Goal: Task Accomplishment & Management: Use online tool/utility

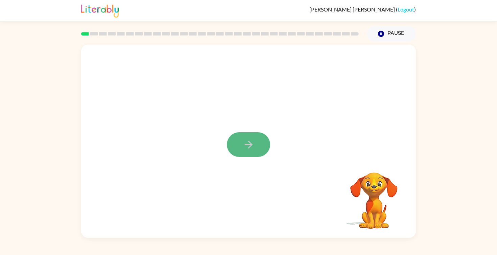
click at [256, 148] on button "button" at bounding box center [248, 144] width 43 height 25
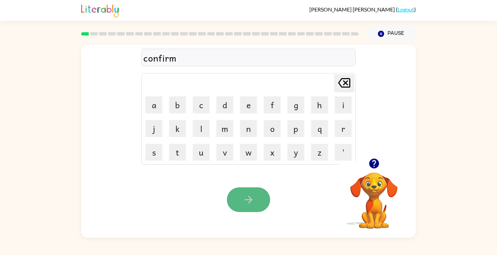
click at [251, 204] on icon "button" at bounding box center [249, 200] width 12 height 12
click at [244, 205] on icon "button" at bounding box center [249, 200] width 12 height 12
click at [254, 195] on icon "button" at bounding box center [249, 200] width 12 height 12
click at [256, 195] on button "button" at bounding box center [248, 199] width 43 height 25
click at [250, 199] on icon "button" at bounding box center [249, 200] width 12 height 12
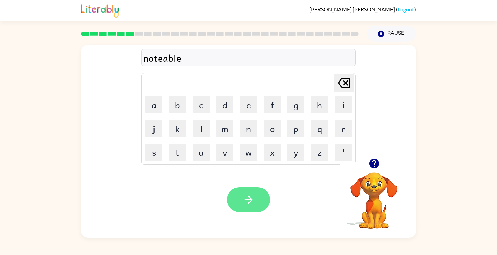
click at [253, 190] on button "button" at bounding box center [248, 199] width 43 height 25
click at [254, 196] on icon "button" at bounding box center [249, 200] width 12 height 12
click at [253, 193] on button "button" at bounding box center [248, 199] width 43 height 25
click at [253, 202] on icon "button" at bounding box center [249, 200] width 12 height 12
click at [251, 202] on icon "button" at bounding box center [249, 200] width 12 height 12
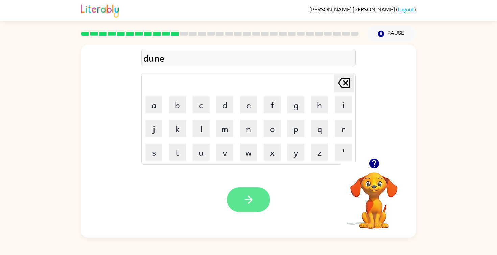
click at [259, 195] on button "button" at bounding box center [248, 199] width 43 height 25
click at [252, 206] on button "button" at bounding box center [248, 199] width 43 height 25
click at [259, 192] on button "button" at bounding box center [248, 199] width 43 height 25
click at [250, 198] on icon "button" at bounding box center [249, 200] width 8 height 8
click at [252, 193] on button "button" at bounding box center [248, 199] width 43 height 25
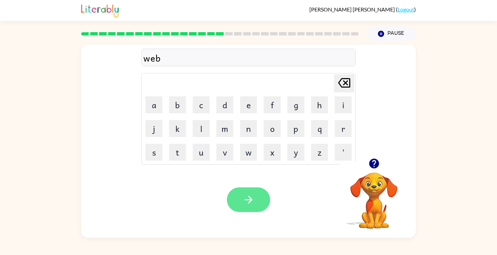
click at [244, 206] on button "button" at bounding box center [248, 199] width 43 height 25
click at [247, 199] on icon "button" at bounding box center [249, 200] width 12 height 12
click at [244, 199] on icon "button" at bounding box center [249, 200] width 12 height 12
click at [261, 203] on button "button" at bounding box center [248, 199] width 43 height 25
click at [245, 195] on icon "button" at bounding box center [249, 200] width 12 height 12
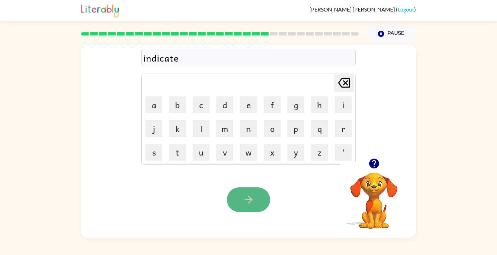
click at [256, 197] on button "button" at bounding box center [248, 199] width 43 height 25
click at [247, 198] on icon "button" at bounding box center [249, 200] width 12 height 12
click at [246, 211] on button "button" at bounding box center [248, 199] width 43 height 25
click at [255, 202] on button "button" at bounding box center [248, 199] width 43 height 25
click at [251, 202] on icon "button" at bounding box center [249, 200] width 12 height 12
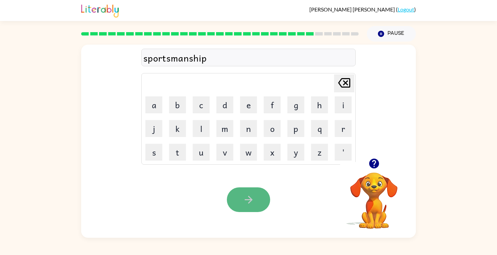
click at [255, 196] on button "button" at bounding box center [248, 199] width 43 height 25
click at [249, 201] on icon "button" at bounding box center [249, 200] width 12 height 12
click at [249, 197] on icon "button" at bounding box center [249, 200] width 12 height 12
click at [251, 198] on icon "button" at bounding box center [249, 200] width 8 height 8
click at [254, 200] on icon "button" at bounding box center [249, 200] width 12 height 12
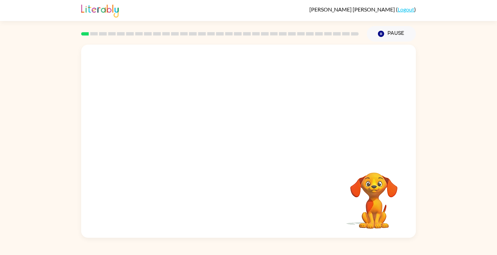
click at [337, 146] on div at bounding box center [248, 102] width 335 height 114
click at [169, 126] on video "Your browser must support playing .mp4 files to use Literably. Please try using…" at bounding box center [248, 102] width 335 height 114
drag, startPoint x: 169, startPoint y: 126, endPoint x: 187, endPoint y: 107, distance: 26.6
click at [187, 107] on video "Your browser must support playing .mp4 files to use Literably. Please try using…" at bounding box center [248, 102] width 335 height 114
click at [250, 144] on icon "button" at bounding box center [249, 145] width 8 height 8
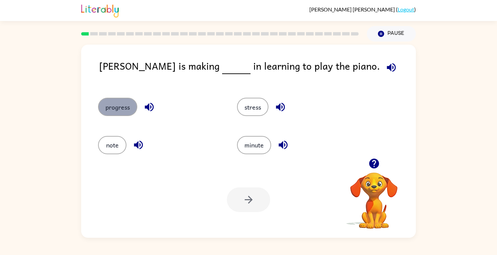
click at [127, 103] on button "progress" at bounding box center [117, 107] width 39 height 18
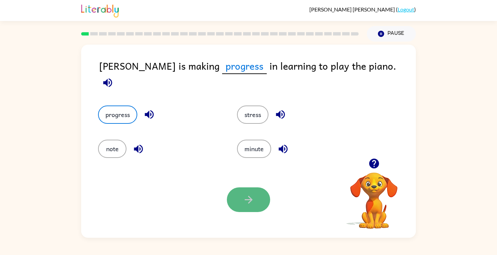
click at [255, 197] on button "button" at bounding box center [248, 199] width 43 height 25
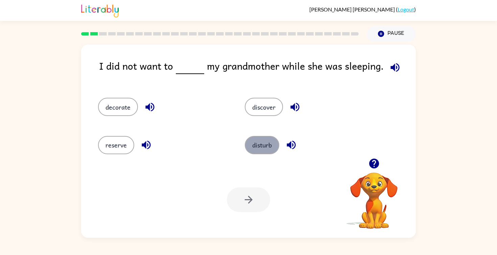
click at [261, 144] on button "disturb" at bounding box center [262, 145] width 34 height 18
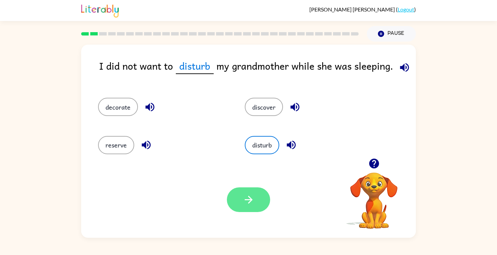
click at [241, 195] on button "button" at bounding box center [248, 199] width 43 height 25
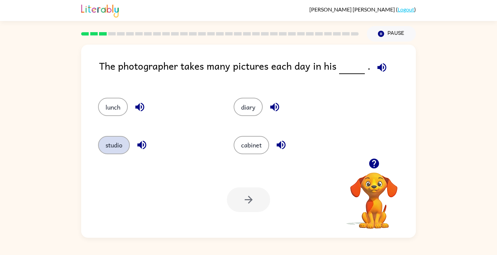
click at [117, 142] on button "studio" at bounding box center [114, 145] width 32 height 18
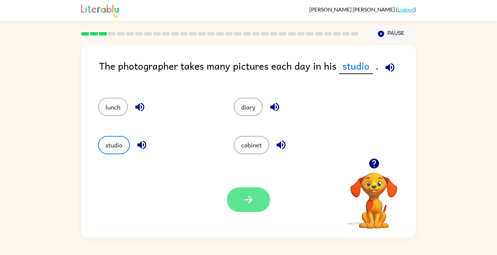
click at [254, 199] on icon "button" at bounding box center [249, 200] width 12 height 12
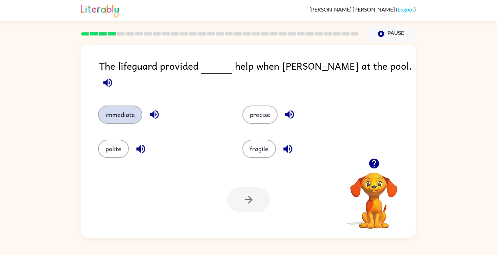
click at [137, 110] on button "immediate" at bounding box center [120, 115] width 44 height 18
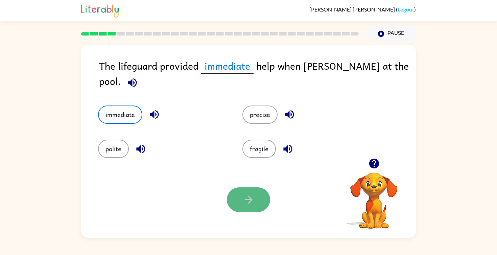
click at [254, 204] on button "button" at bounding box center [248, 199] width 43 height 25
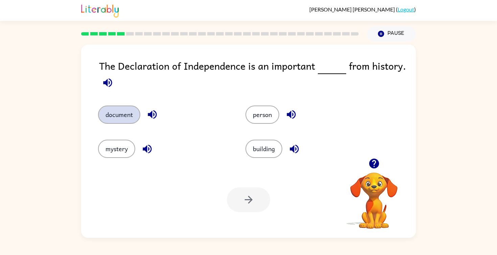
click at [128, 113] on button "document" at bounding box center [119, 115] width 42 height 18
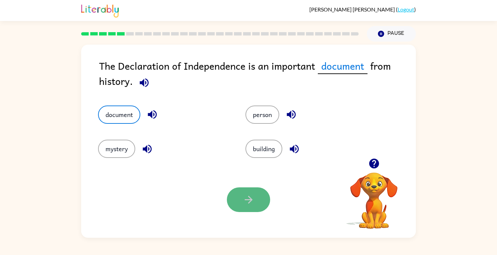
click at [247, 203] on icon "button" at bounding box center [249, 200] width 12 height 12
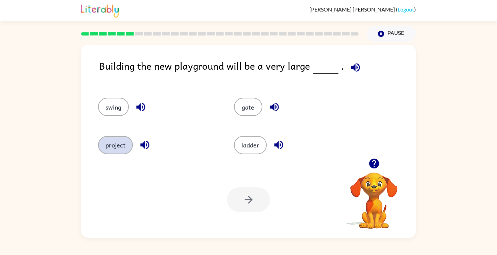
click at [124, 146] on button "project" at bounding box center [115, 145] width 35 height 18
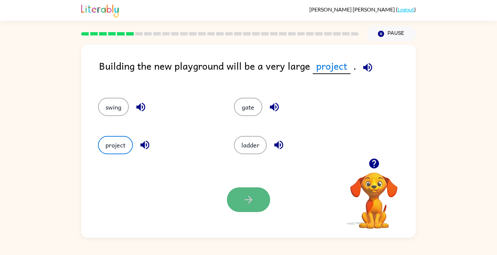
click at [246, 201] on icon "button" at bounding box center [249, 200] width 12 height 12
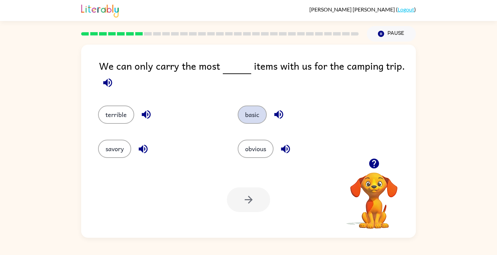
click at [249, 112] on button "basic" at bounding box center [252, 115] width 29 height 18
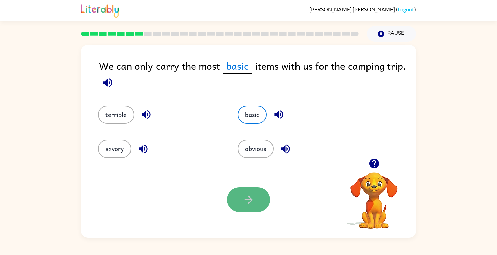
click at [252, 201] on icon "button" at bounding box center [249, 200] width 12 height 12
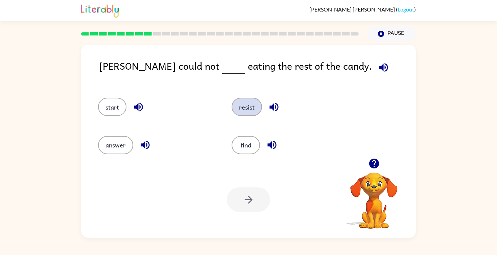
click at [251, 108] on button "resist" at bounding box center [247, 107] width 30 height 18
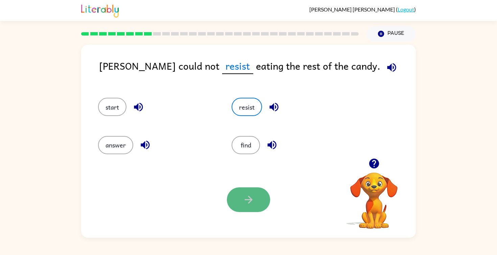
click at [254, 202] on icon "button" at bounding box center [249, 200] width 12 height 12
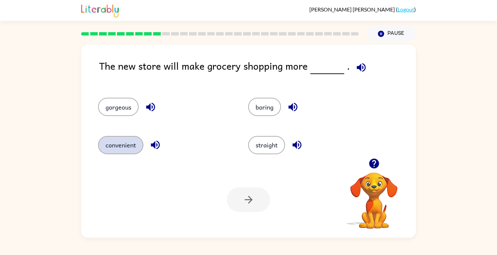
click at [126, 145] on button "convenient" at bounding box center [120, 145] width 45 height 18
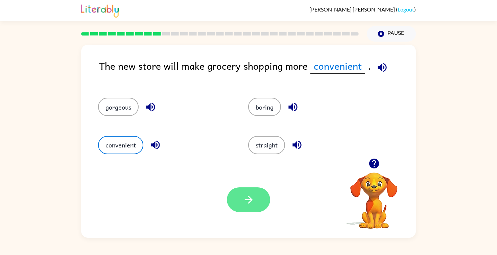
click at [256, 203] on button "button" at bounding box center [248, 199] width 43 height 25
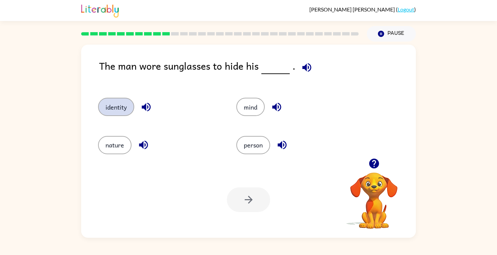
click at [114, 108] on button "identity" at bounding box center [116, 107] width 36 height 18
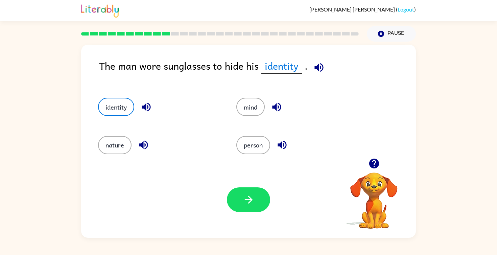
click at [249, 202] on icon "button" at bounding box center [249, 200] width 8 height 8
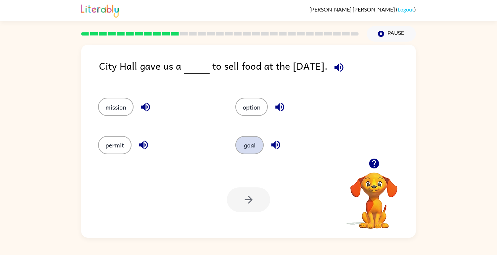
click at [252, 145] on button "goal" at bounding box center [249, 145] width 28 height 18
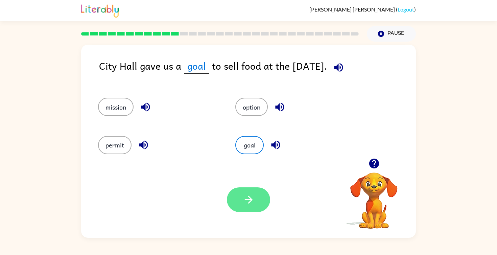
click at [249, 204] on icon "button" at bounding box center [249, 200] width 12 height 12
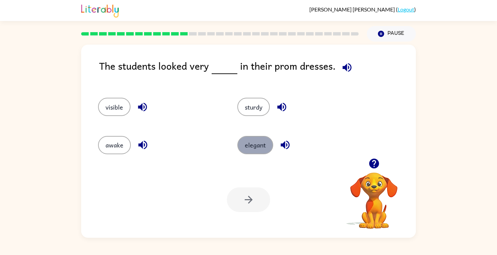
click at [246, 143] on button "elegant" at bounding box center [255, 145] width 36 height 18
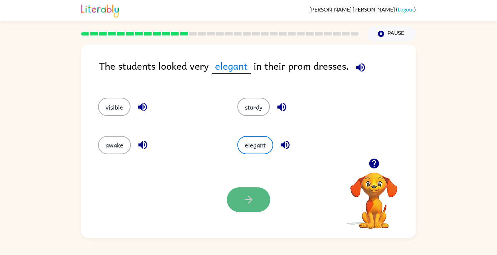
click at [248, 204] on icon "button" at bounding box center [249, 200] width 12 height 12
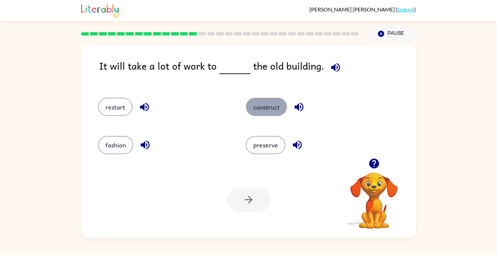
click at [274, 107] on button "construct" at bounding box center [266, 107] width 41 height 18
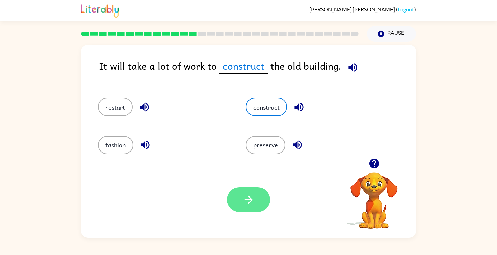
click at [247, 203] on icon "button" at bounding box center [249, 200] width 12 height 12
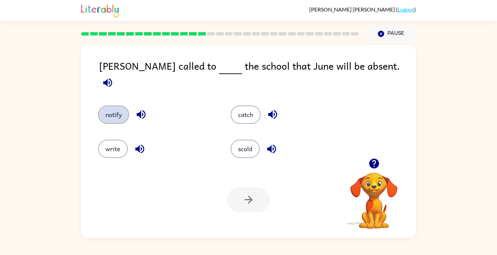
click at [114, 107] on button "notify" at bounding box center [113, 115] width 31 height 18
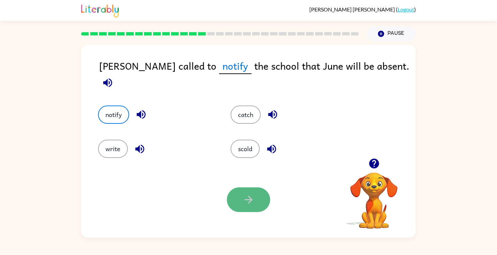
click at [268, 202] on button "button" at bounding box center [248, 199] width 43 height 25
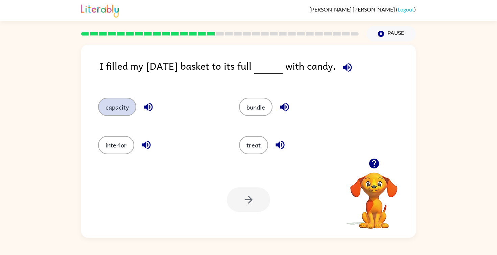
click at [111, 103] on button "capacity" at bounding box center [117, 107] width 38 height 18
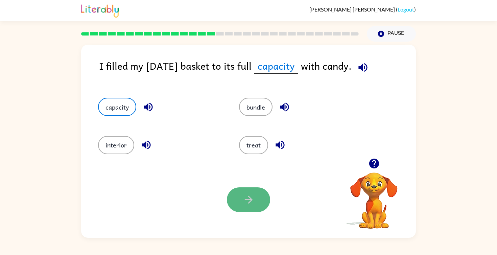
click at [250, 200] on icon "button" at bounding box center [249, 200] width 8 height 8
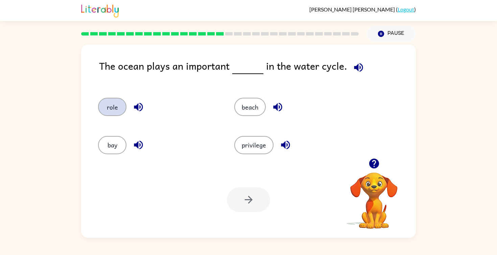
click at [108, 107] on button "role" at bounding box center [112, 107] width 28 height 18
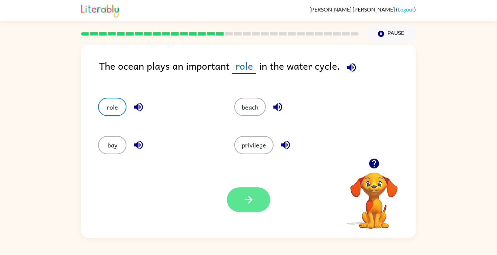
click at [248, 200] on icon "button" at bounding box center [249, 200] width 8 height 8
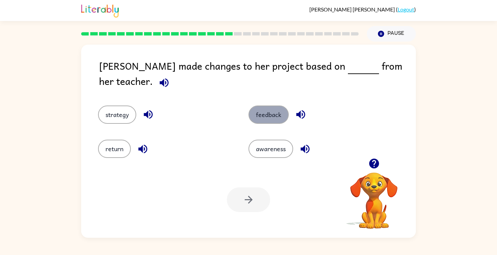
click at [265, 108] on button "feedback" at bounding box center [269, 115] width 40 height 18
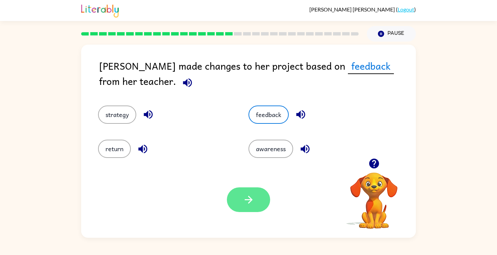
click at [252, 196] on icon "button" at bounding box center [249, 200] width 12 height 12
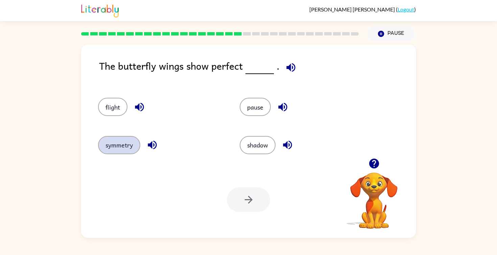
click at [118, 146] on button "symmetry" at bounding box center [119, 145] width 42 height 18
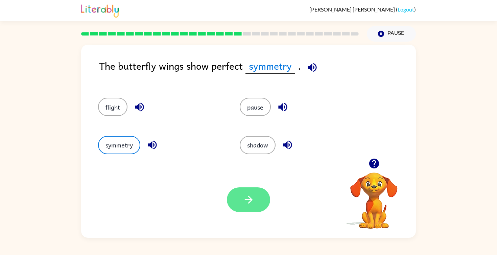
click at [261, 202] on button "button" at bounding box center [248, 199] width 43 height 25
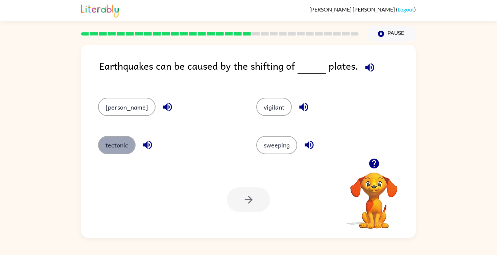
click at [127, 145] on button "tectonic" at bounding box center [117, 145] width 38 height 18
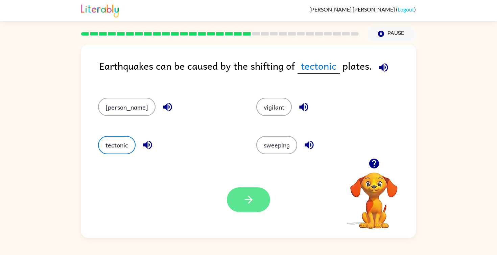
click at [243, 195] on icon "button" at bounding box center [249, 200] width 12 height 12
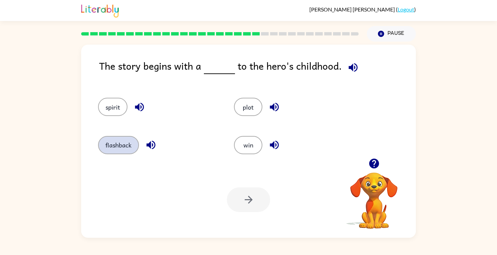
click at [119, 145] on button "flashback" at bounding box center [118, 145] width 41 height 18
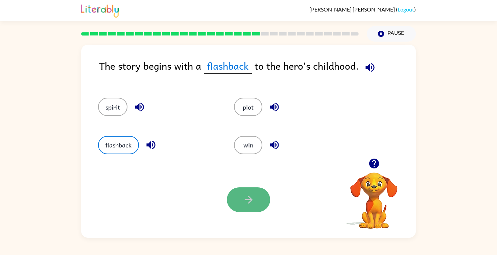
click at [257, 197] on button "button" at bounding box center [248, 199] width 43 height 25
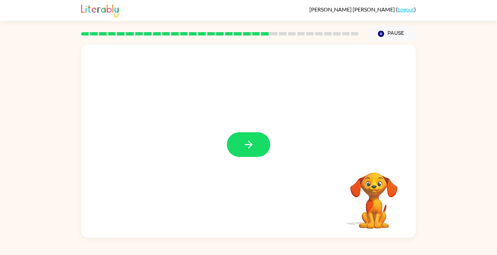
click at [249, 144] on icon "button" at bounding box center [249, 145] width 8 height 8
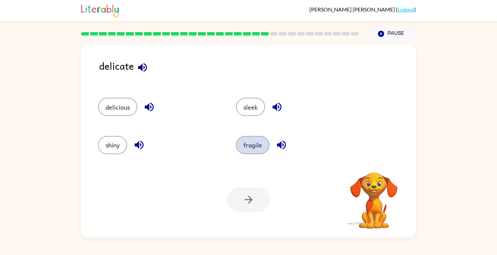
click at [260, 151] on button "fragile" at bounding box center [252, 145] width 33 height 18
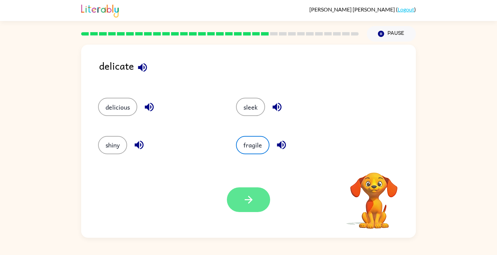
click at [250, 201] on icon "button" at bounding box center [249, 200] width 8 height 8
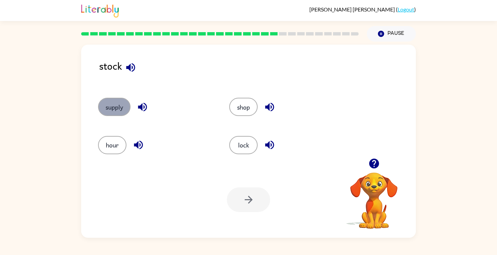
click at [112, 109] on button "supply" at bounding box center [114, 107] width 32 height 18
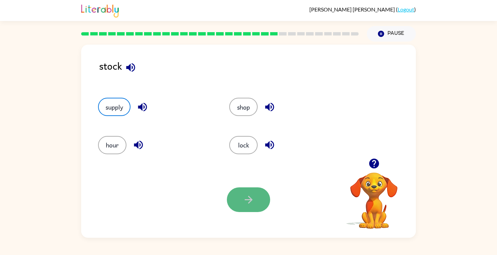
click at [264, 208] on button "button" at bounding box center [248, 199] width 43 height 25
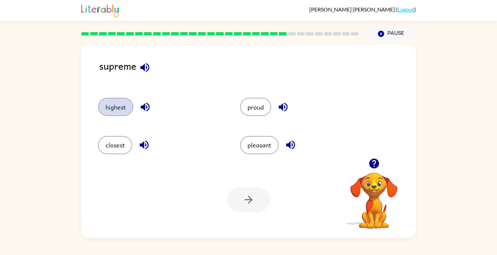
click at [117, 107] on button "highest" at bounding box center [115, 107] width 35 height 18
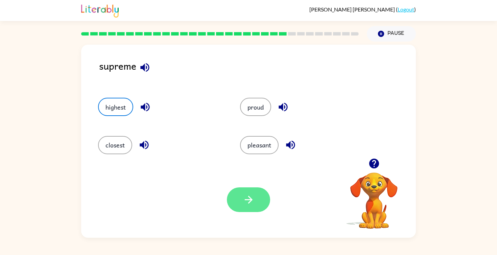
click at [255, 199] on button "button" at bounding box center [248, 199] width 43 height 25
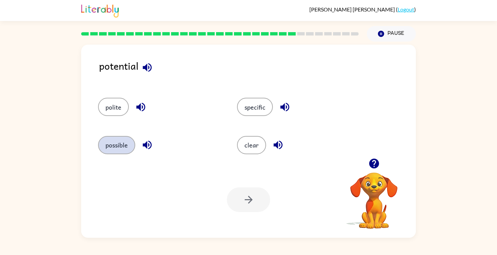
click at [126, 148] on button "possible" at bounding box center [116, 145] width 37 height 18
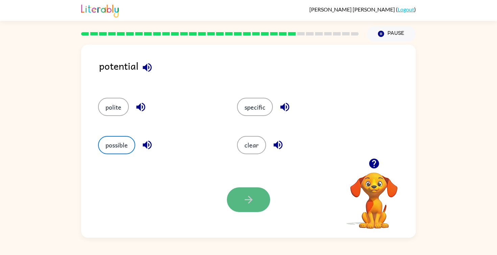
click at [237, 195] on button "button" at bounding box center [248, 199] width 43 height 25
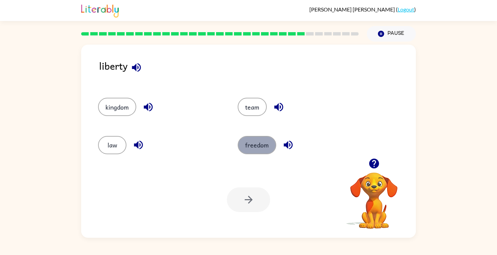
click at [255, 144] on button "freedom" at bounding box center [257, 145] width 39 height 18
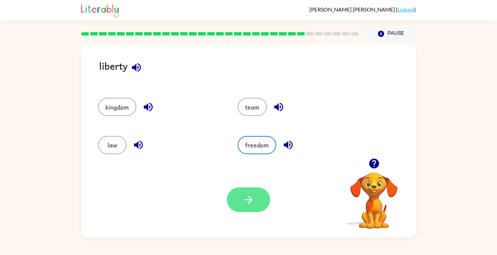
click at [249, 202] on icon "button" at bounding box center [249, 200] width 8 height 8
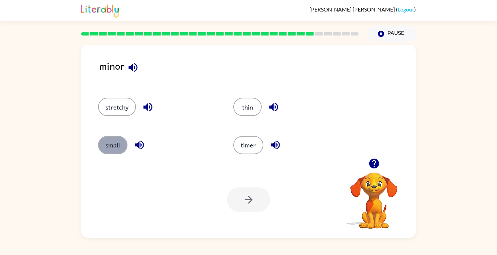
click at [114, 146] on button "small" at bounding box center [112, 145] width 29 height 18
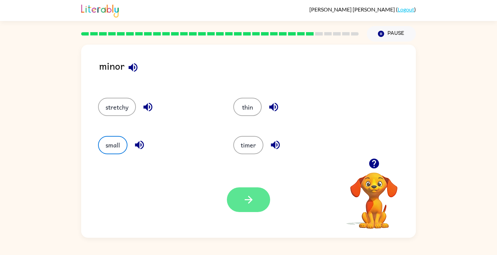
click at [249, 195] on icon "button" at bounding box center [249, 200] width 12 height 12
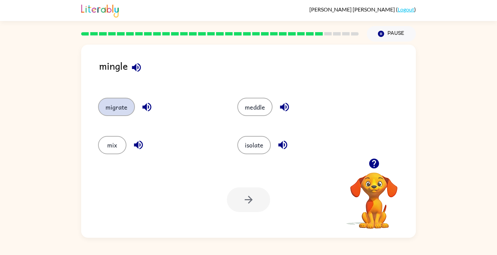
click at [125, 108] on button "migrate" at bounding box center [116, 107] width 37 height 18
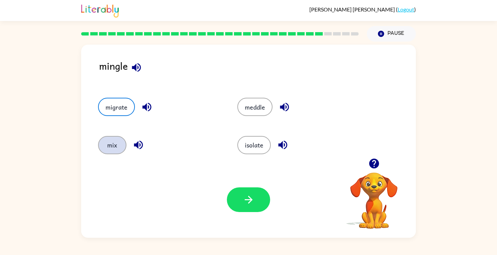
click at [106, 144] on button "mix" at bounding box center [112, 145] width 28 height 18
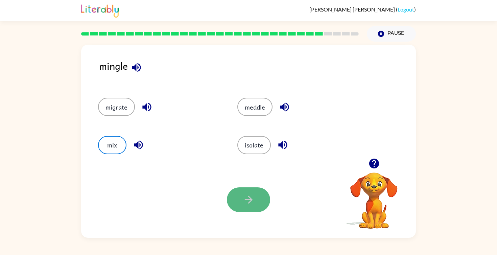
click at [247, 207] on button "button" at bounding box center [248, 199] width 43 height 25
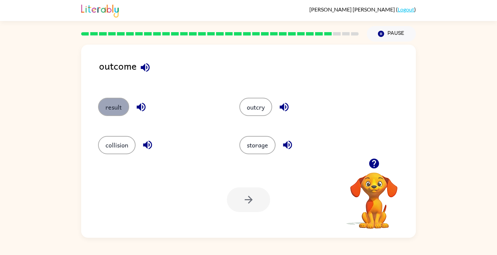
click at [104, 108] on button "result" at bounding box center [113, 107] width 31 height 18
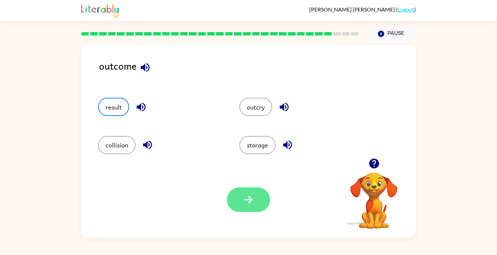
click at [246, 200] on icon "button" at bounding box center [249, 200] width 12 height 12
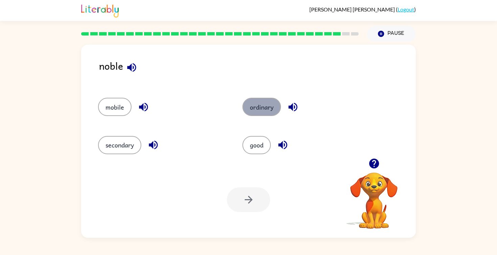
click at [266, 111] on button "ordinary" at bounding box center [262, 107] width 39 height 18
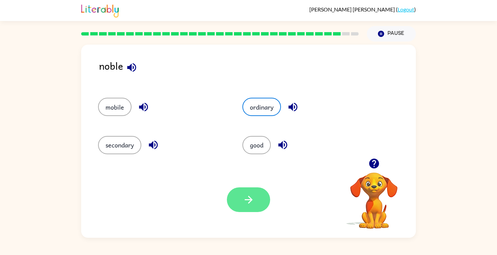
click at [250, 197] on icon "button" at bounding box center [249, 200] width 12 height 12
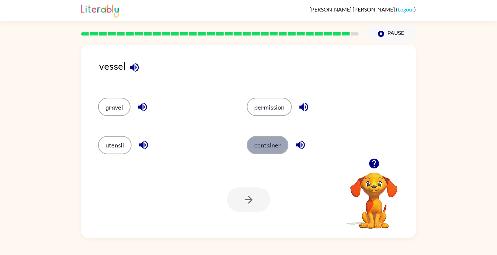
click at [274, 146] on button "container" at bounding box center [268, 145] width 42 height 18
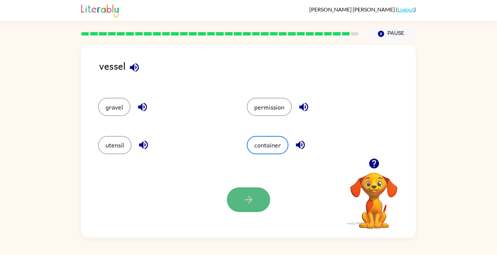
click at [244, 197] on icon "button" at bounding box center [249, 200] width 12 height 12
